Goal: Subscribe to service/newsletter

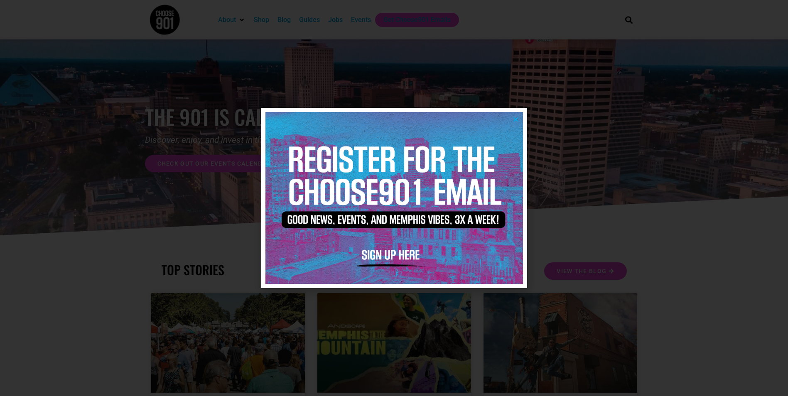
click at [516, 120] on icon "Close" at bounding box center [516, 119] width 6 height 6
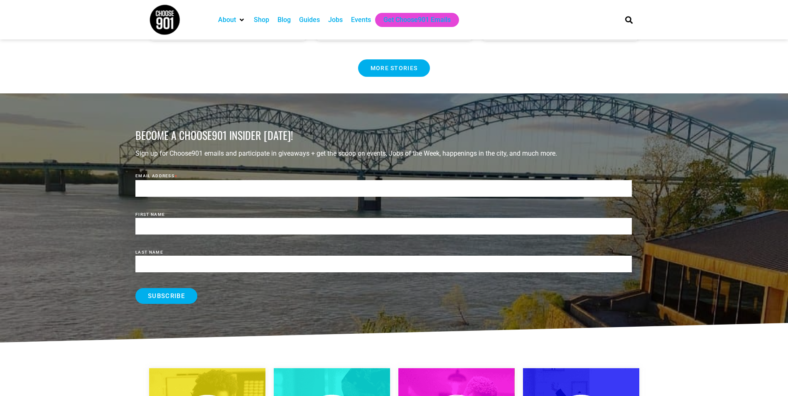
scroll to position [914, 0]
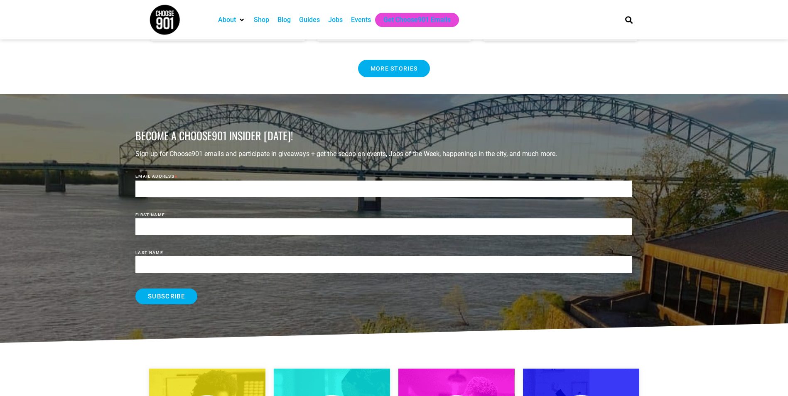
click at [191, 182] on input "Email Address *" at bounding box center [383, 189] width 497 height 17
type input "[EMAIL_ADDRESS][DOMAIN_NAME]"
type input "Tanarta"
click at [165, 256] on input "Last Name" at bounding box center [383, 264] width 497 height 17
type input "Richmond"
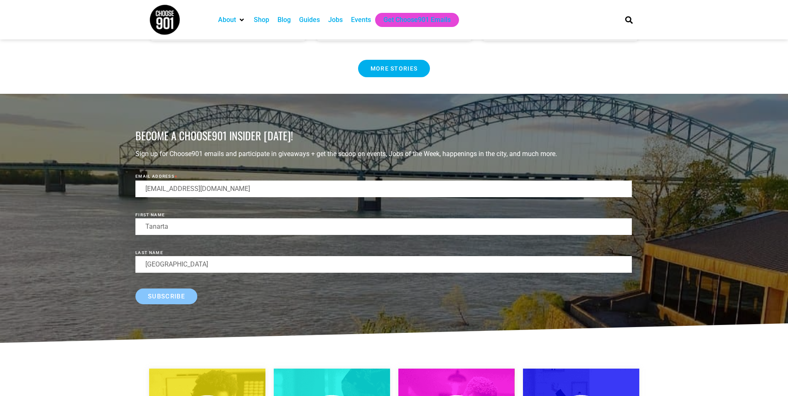
click at [168, 293] on input "Subscribe" at bounding box center [166, 297] width 62 height 16
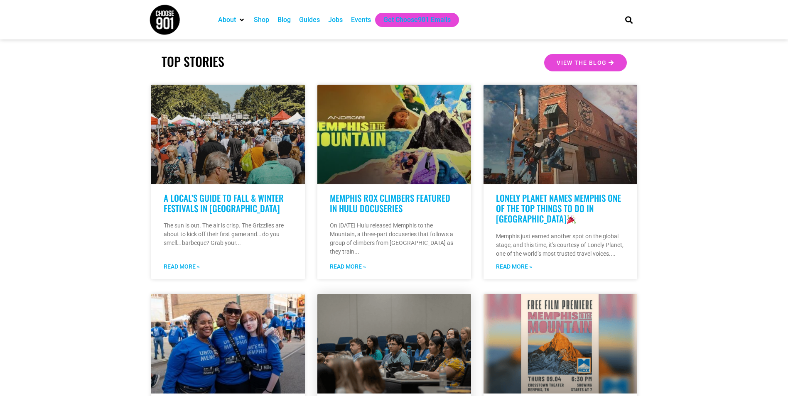
scroll to position [208, 0]
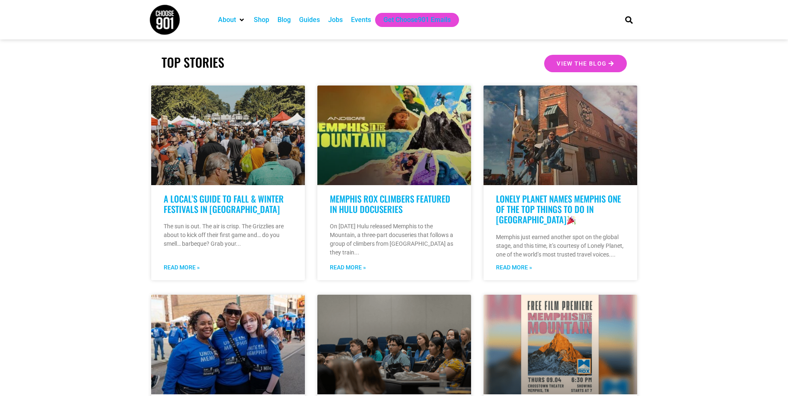
click at [361, 20] on div "Events" at bounding box center [361, 20] width 20 height 10
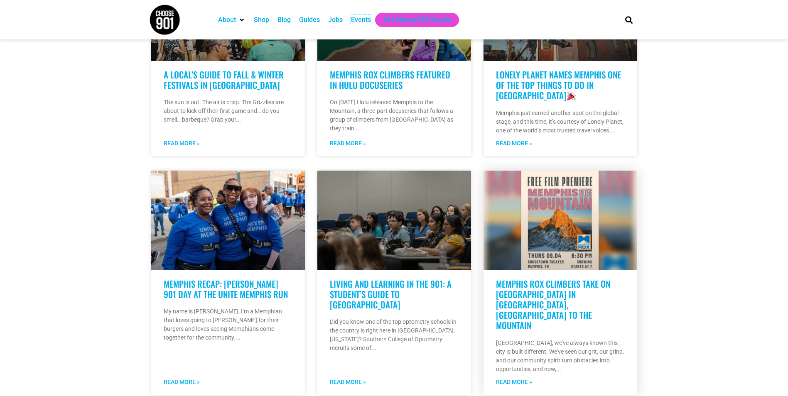
scroll to position [332, 0]
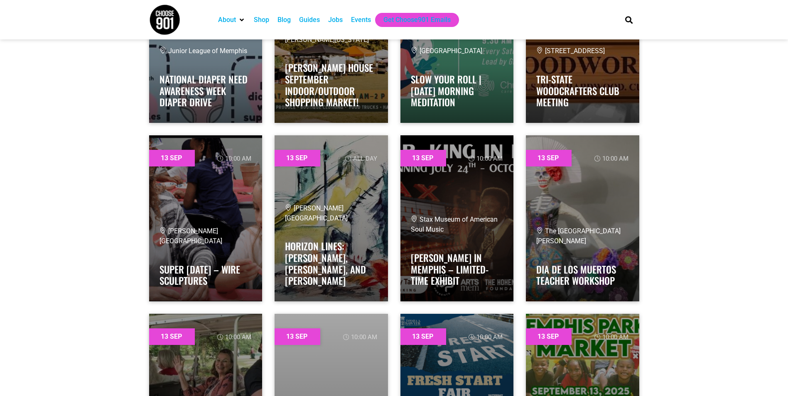
scroll to position [2867, 0]
